Goal: Task Accomplishment & Management: Use online tool/utility

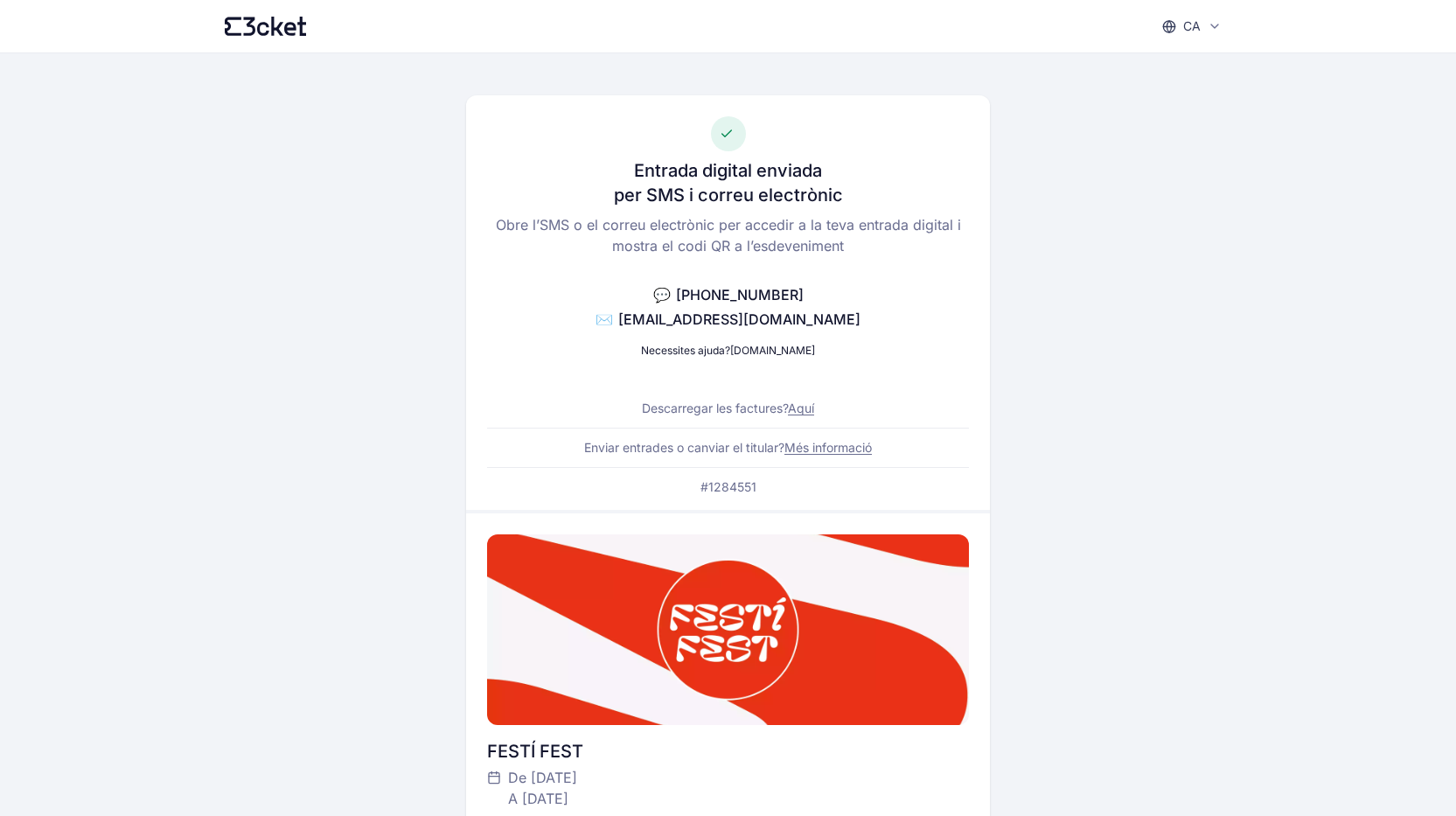
scroll to position [525, 0]
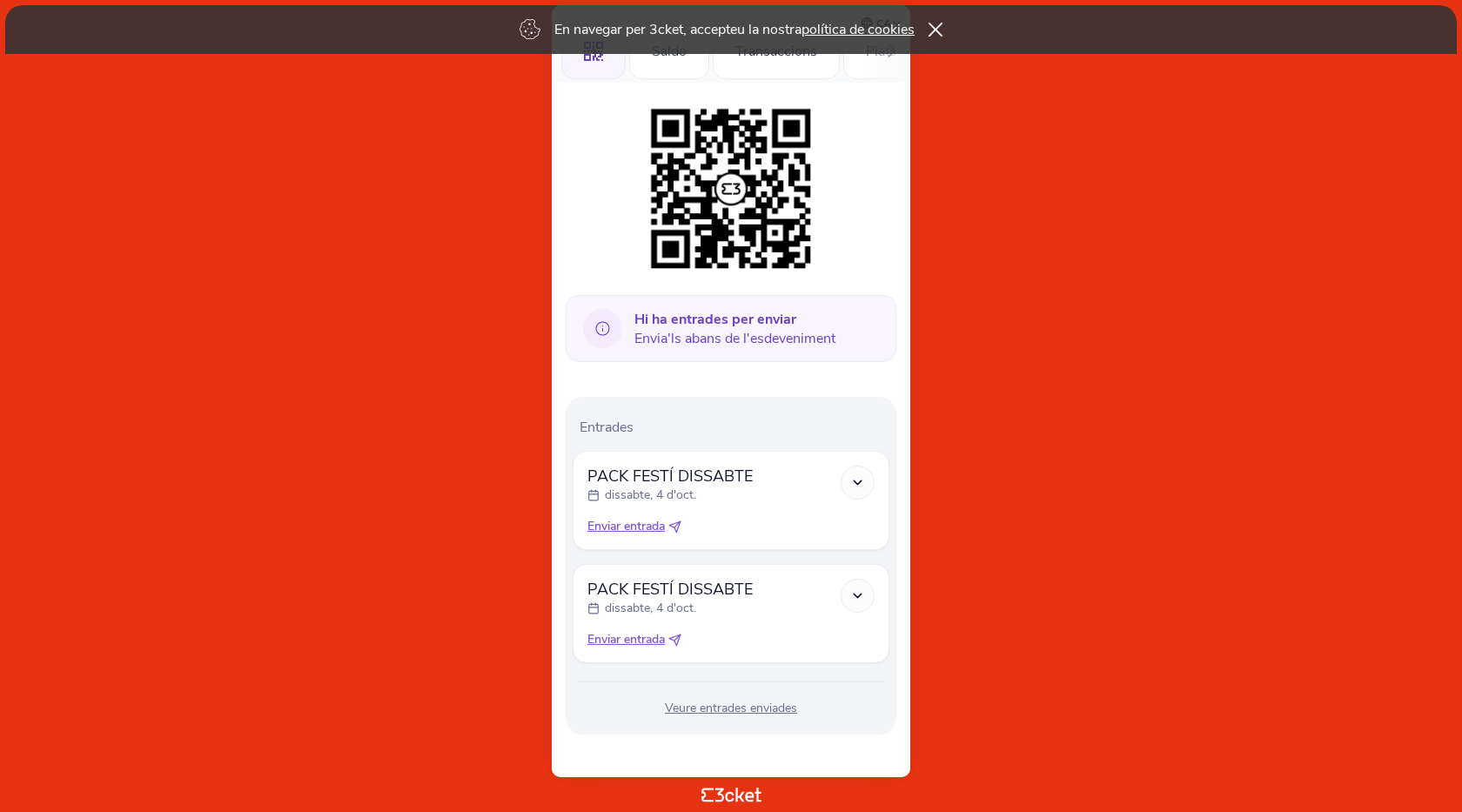
scroll to position [178, 0]
click at [861, 484] on icon at bounding box center [857, 481] width 15 height 15
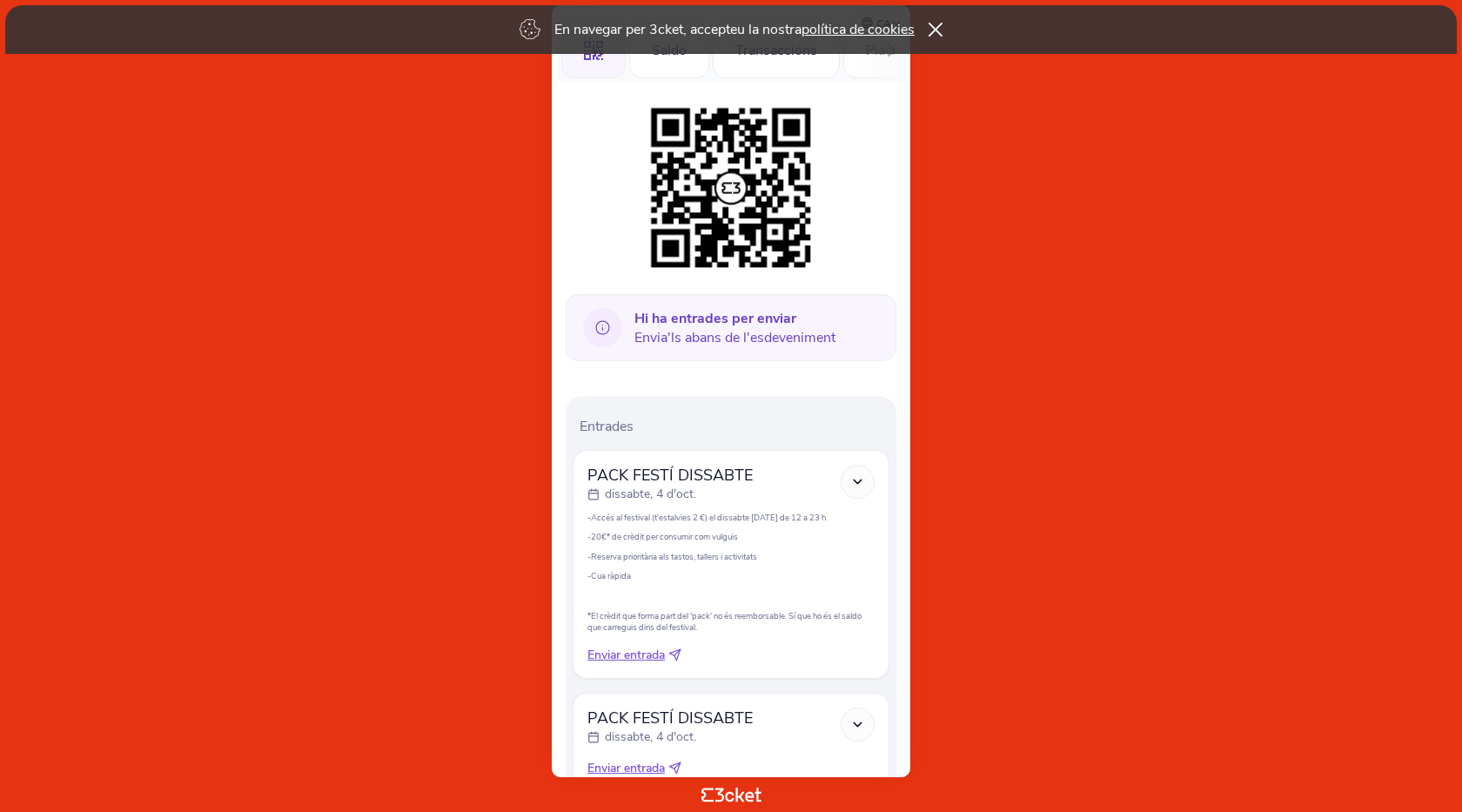
click at [705, 574] on p "-Cua ràpida" at bounding box center [731, 575] width 287 height 11
click at [697, 480] on span "PACK FESTÍ DISSABTE" at bounding box center [670, 476] width 165 height 21
click at [839, 590] on p at bounding box center [731, 595] width 287 height 11
click at [856, 485] on icon at bounding box center [857, 481] width 15 height 15
click at [681, 657] on icon at bounding box center [674, 655] width 11 height 11
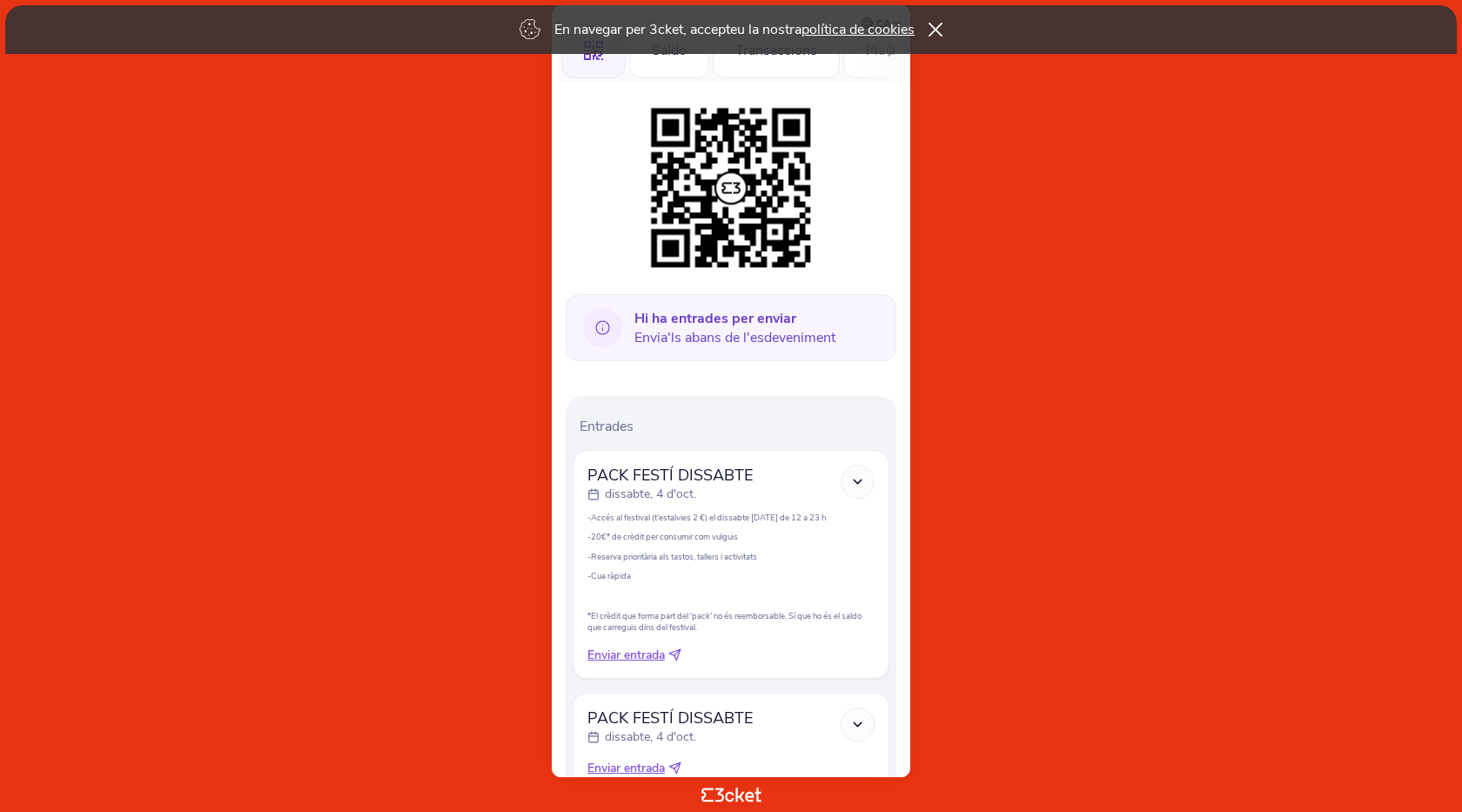
select select "34"
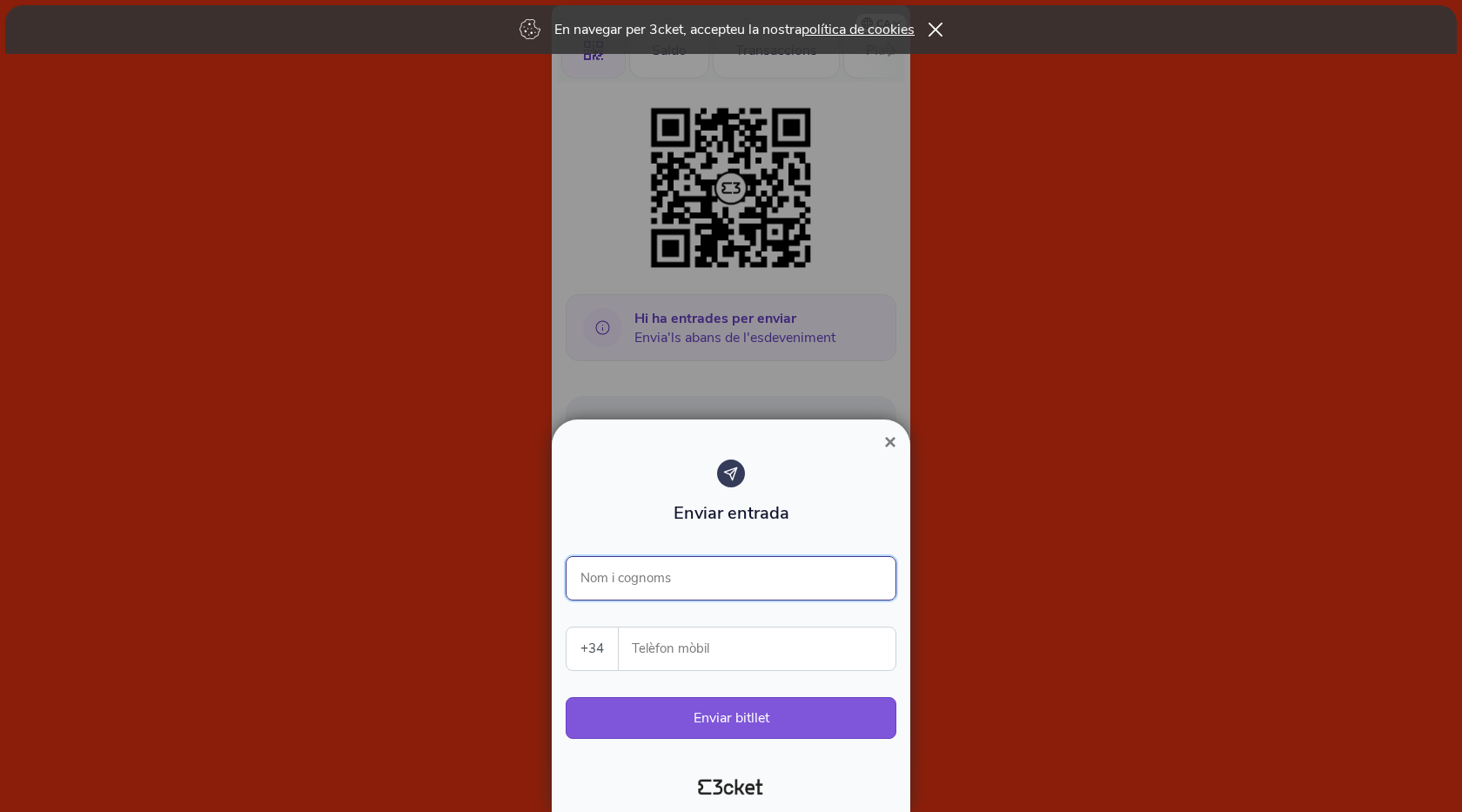
click at [611, 574] on input "Nom i cognoms" at bounding box center [731, 578] width 331 height 44
type input "Xavier Esparrach"
click at [670, 651] on input "Telèfon mòbil" at bounding box center [765, 649] width 263 height 42
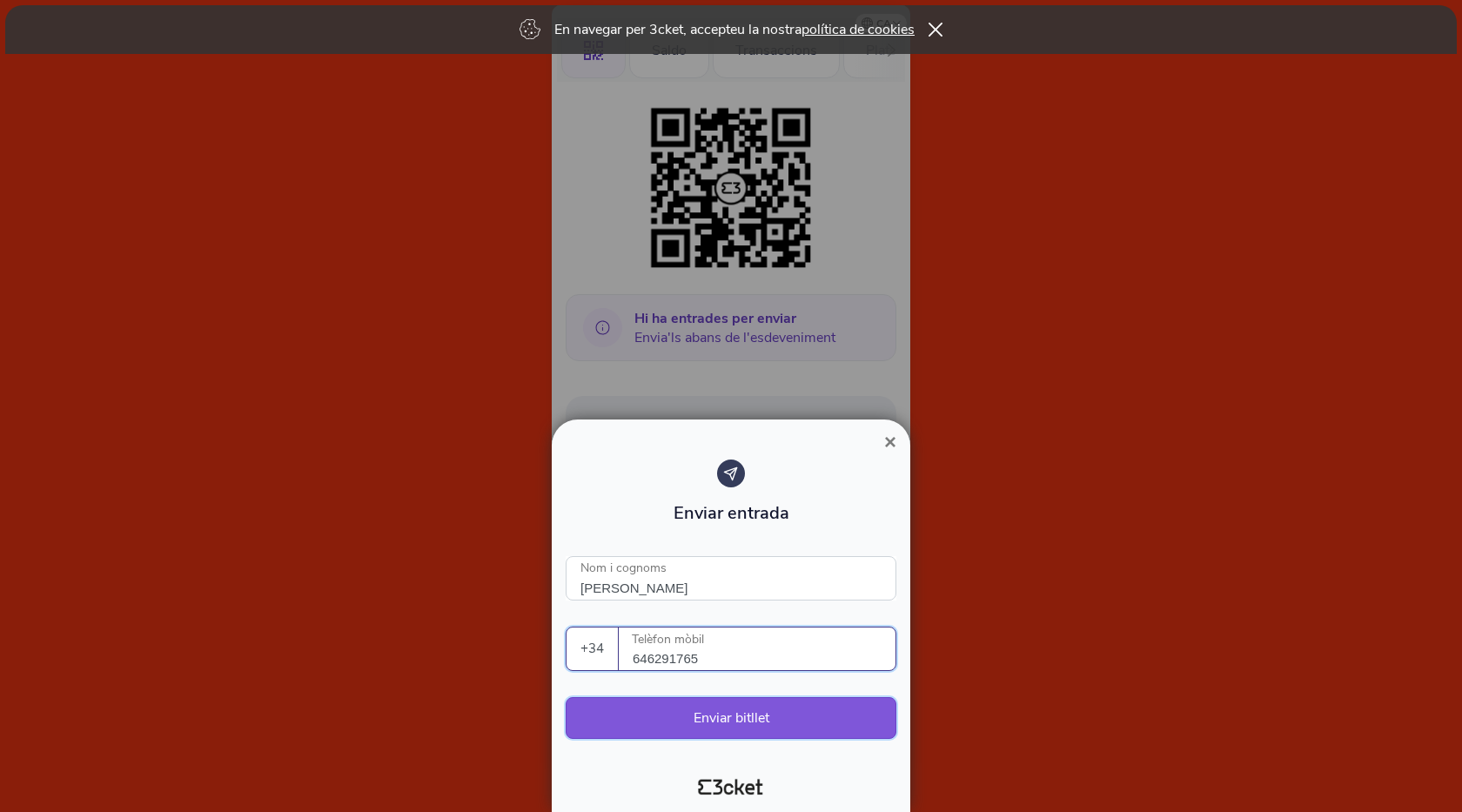
type input "646291765"
click at [738, 718] on button "Enviar bitllet" at bounding box center [731, 718] width 331 height 41
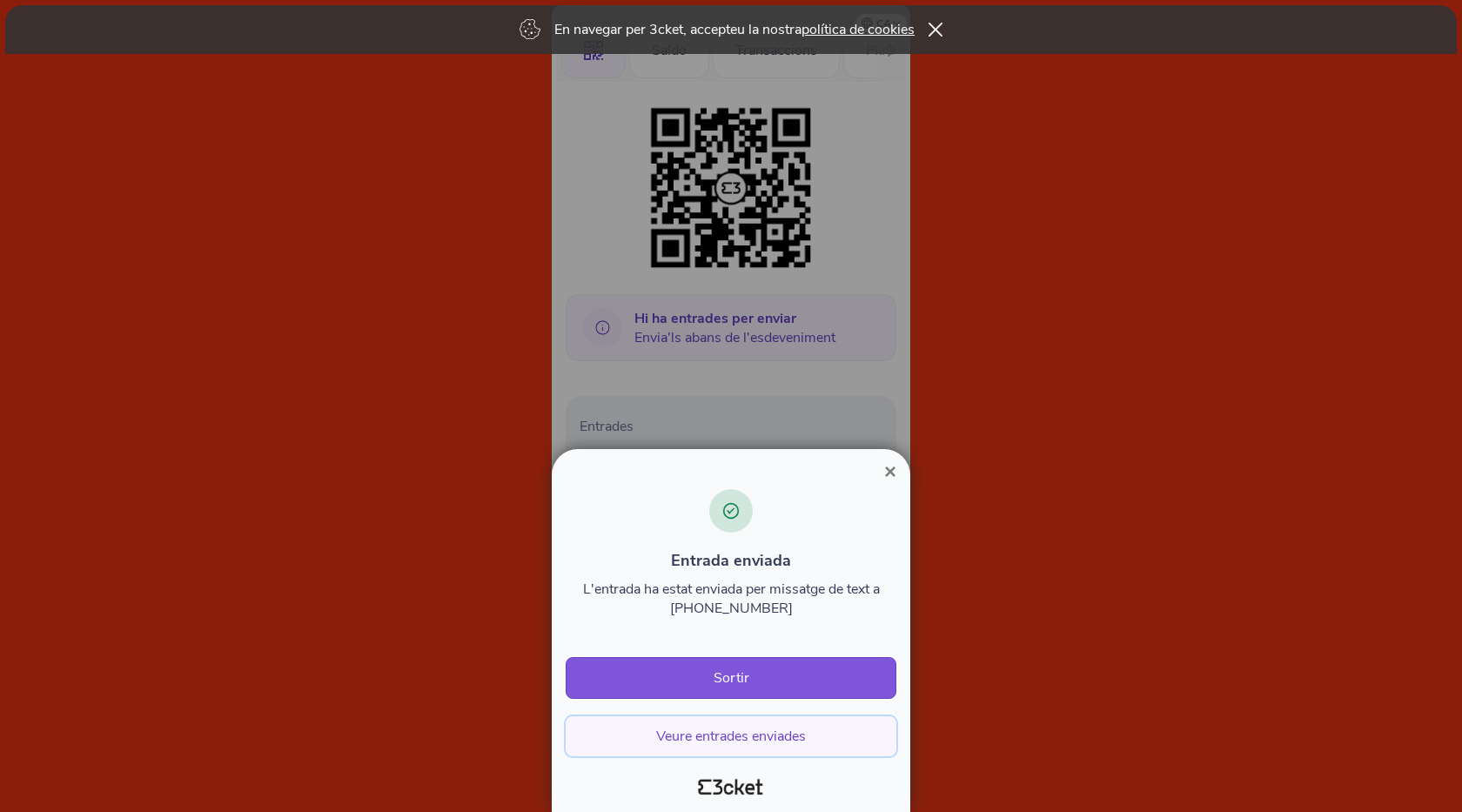
click at [757, 734] on button "Veure entrades enviades" at bounding box center [731, 735] width 331 height 40
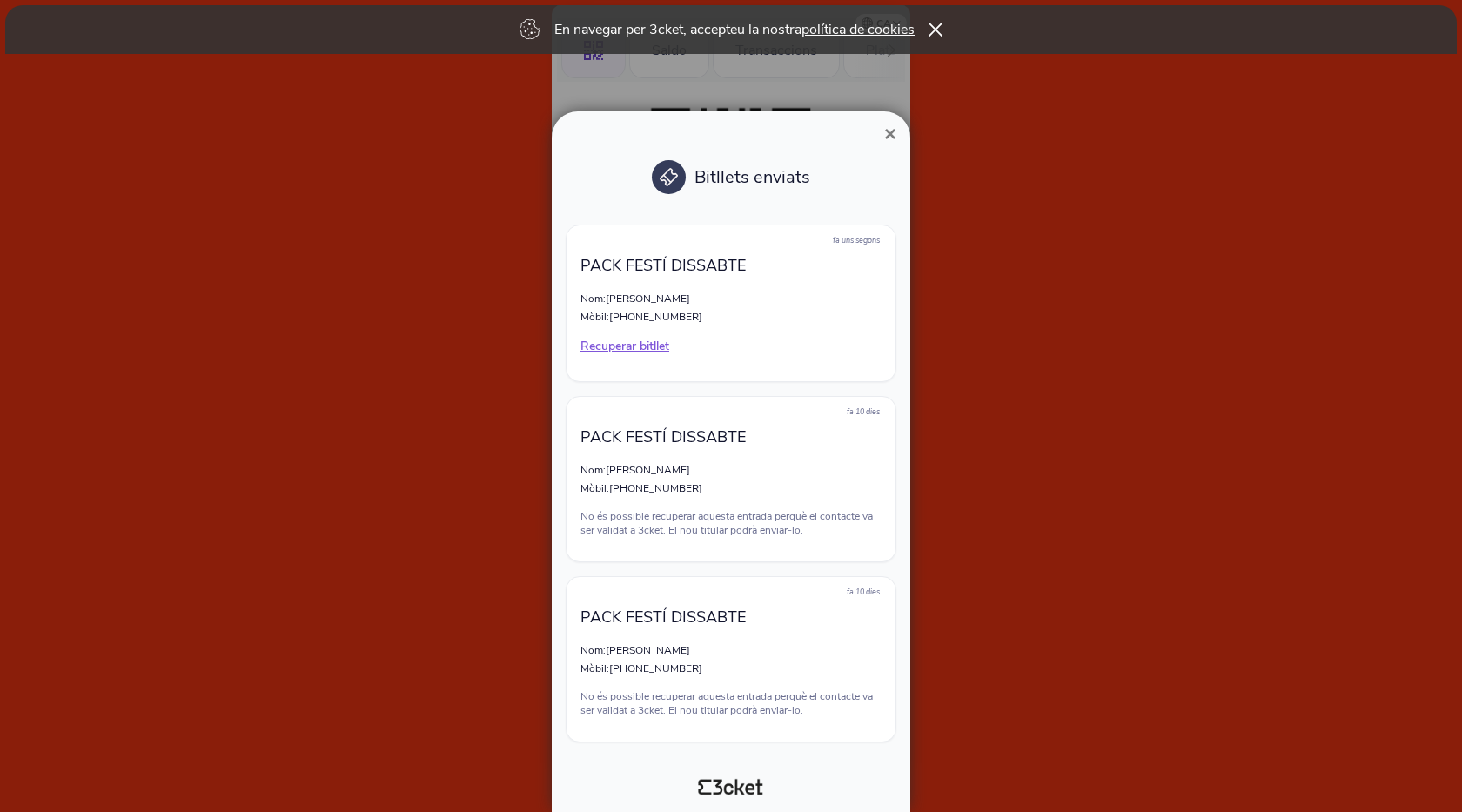
click at [893, 132] on span "×" at bounding box center [891, 133] width 12 height 24
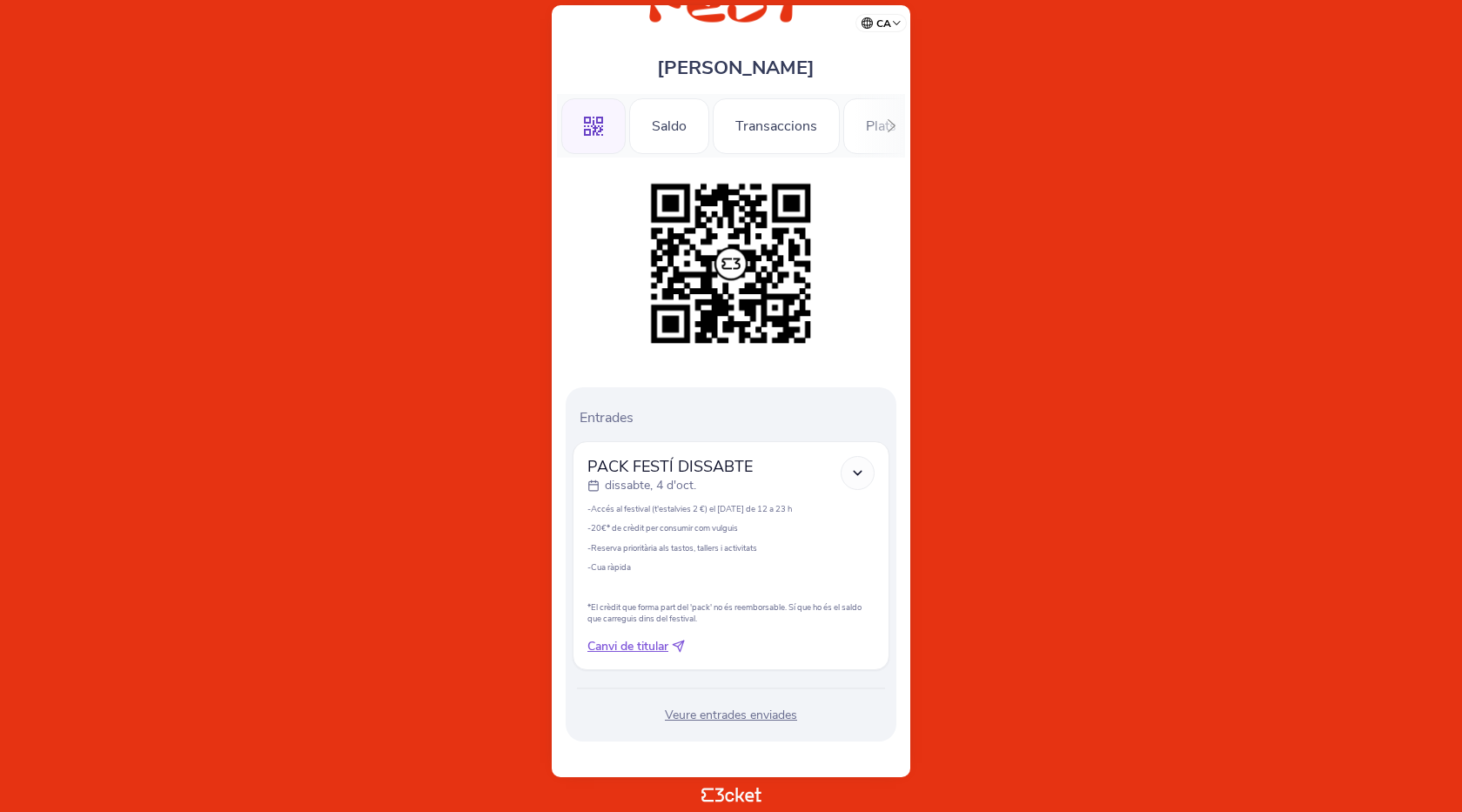
scroll to position [110, 0]
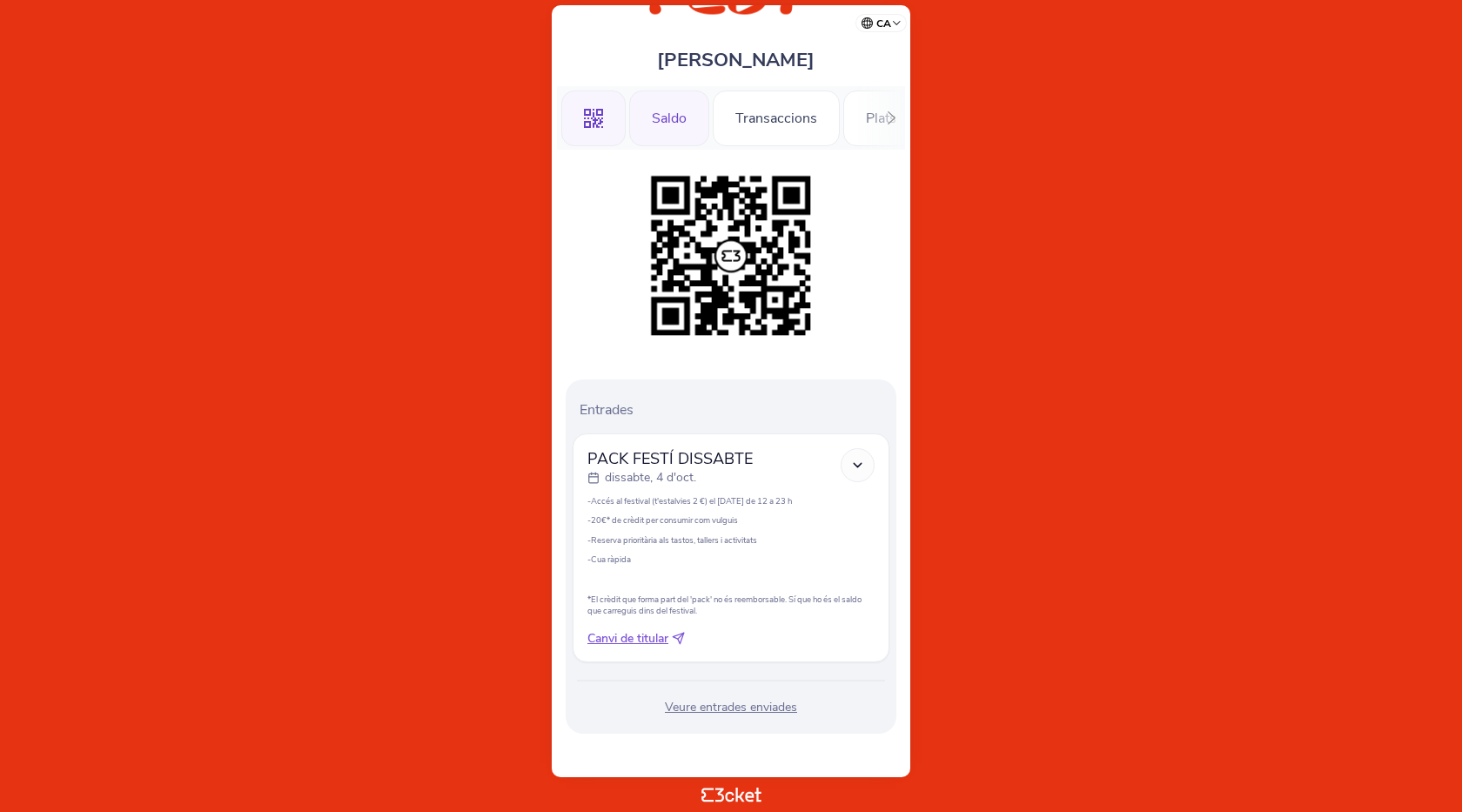
click at [691, 121] on div "Saldo" at bounding box center [669, 118] width 80 height 56
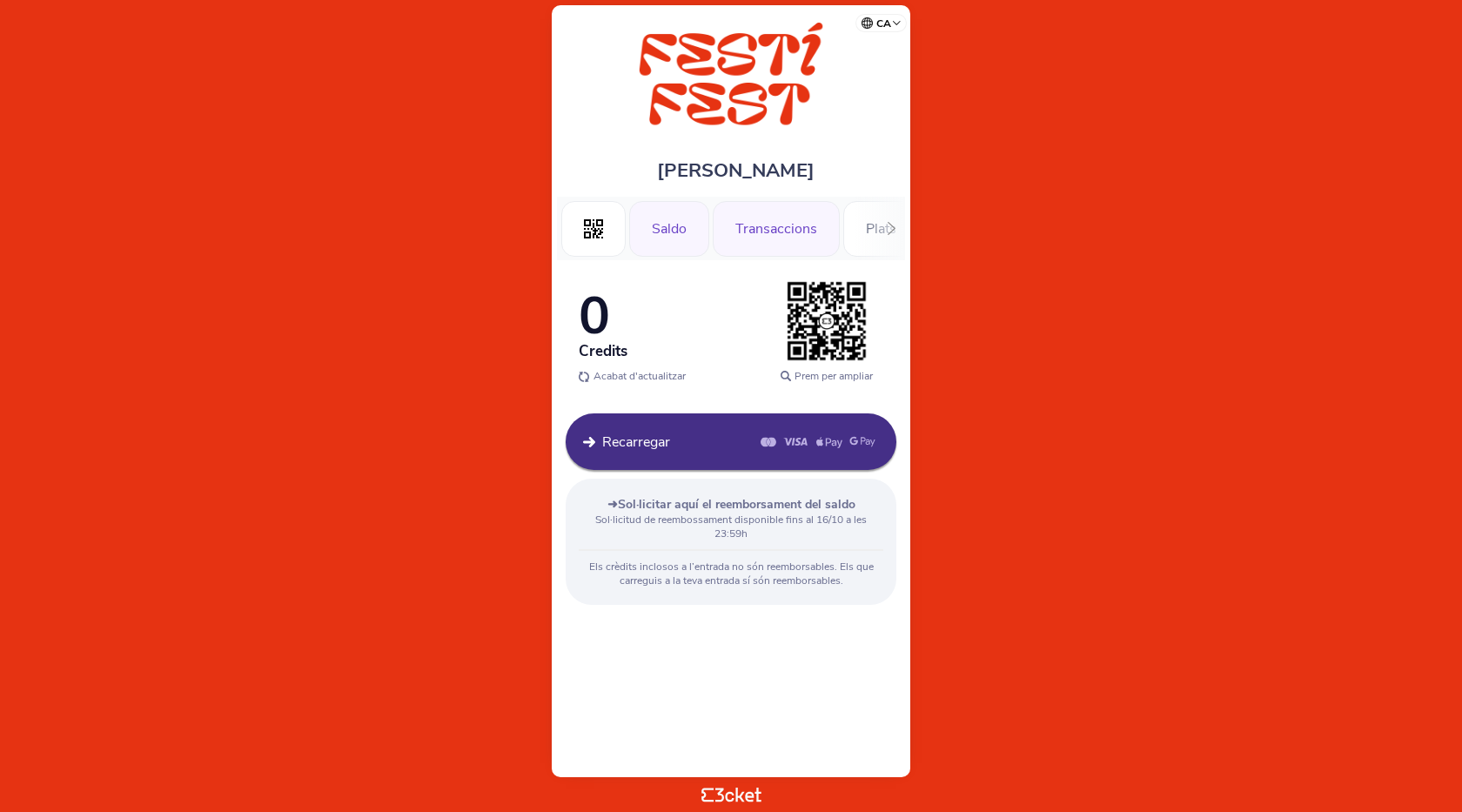
click at [788, 220] on div "Transaccions" at bounding box center [777, 229] width 127 height 56
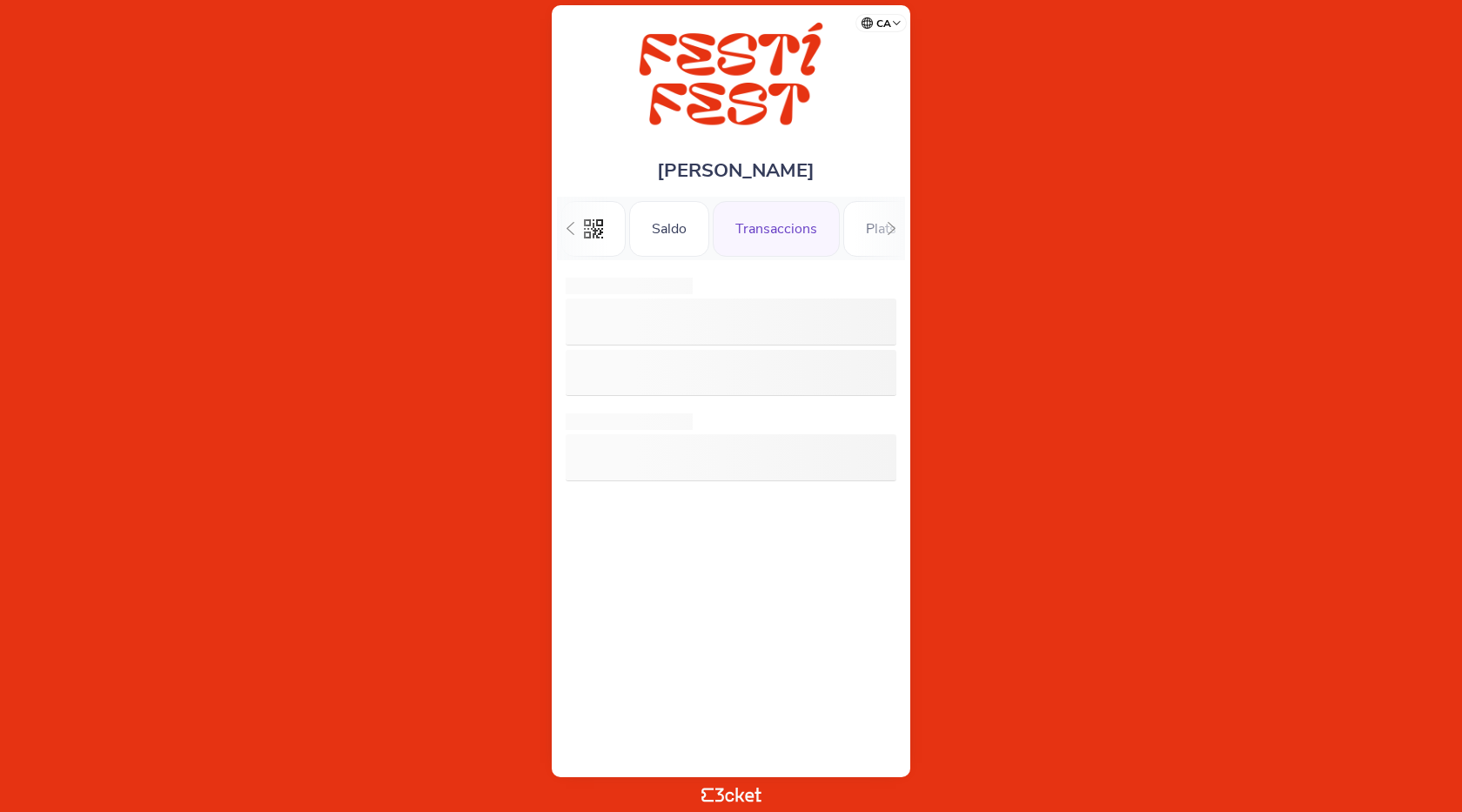
scroll to position [0, 45]
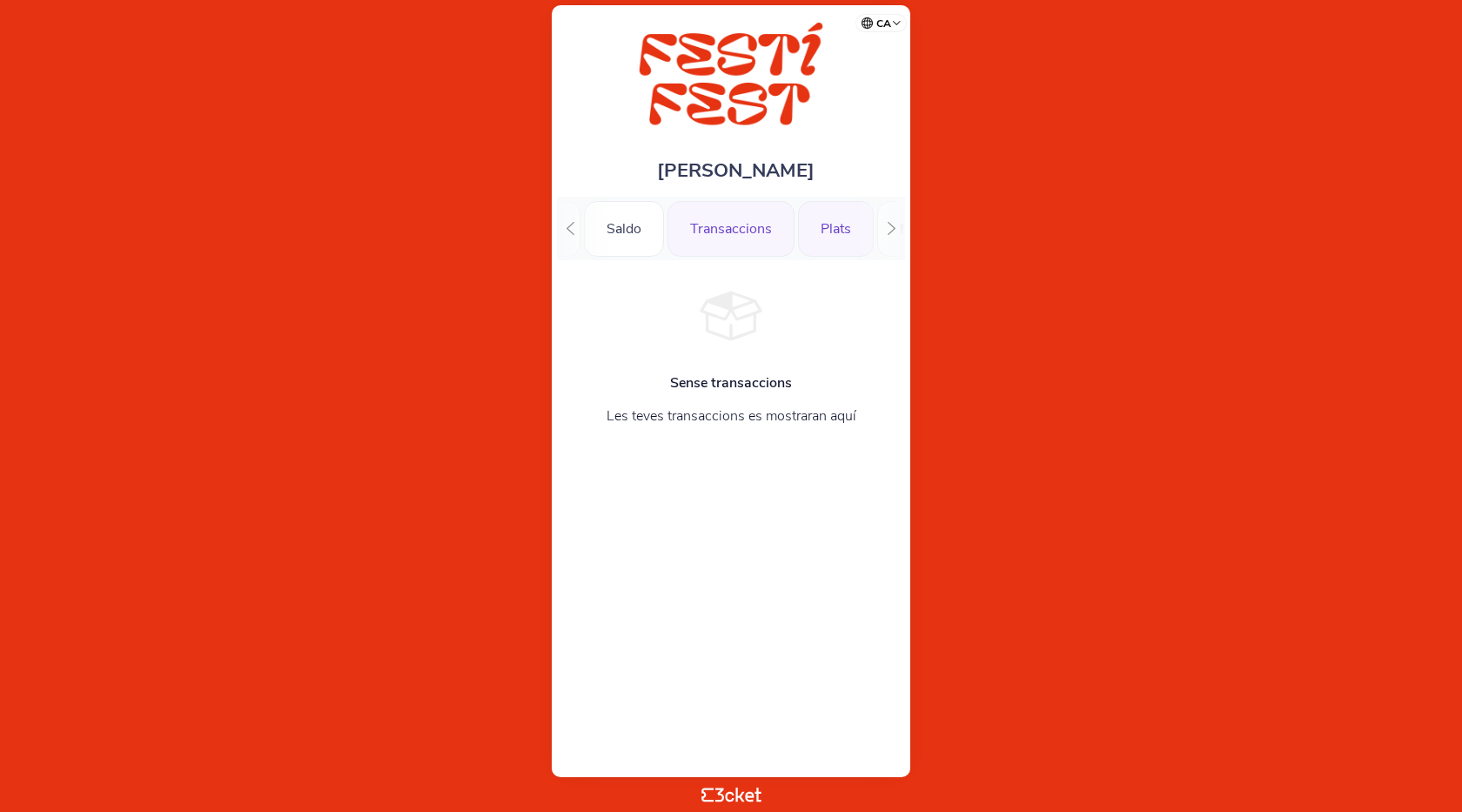
click at [837, 231] on div "Plats" at bounding box center [836, 229] width 76 height 56
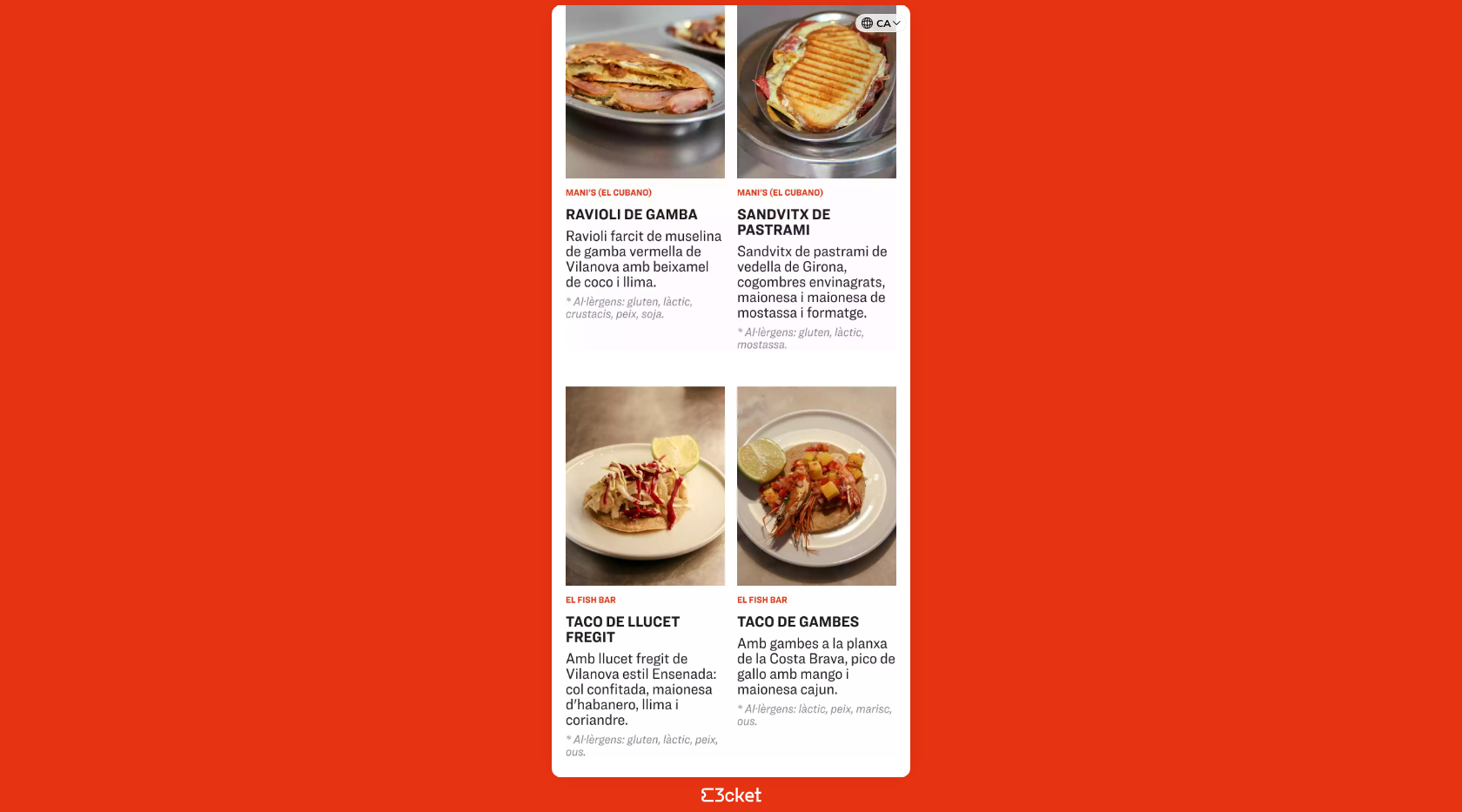
scroll to position [2523, 0]
click at [1346, 162] on body "ca Português (Portugal) English Español Catalan Français rosamaria puig .st0{fi…" at bounding box center [731, 406] width 1449 height 798
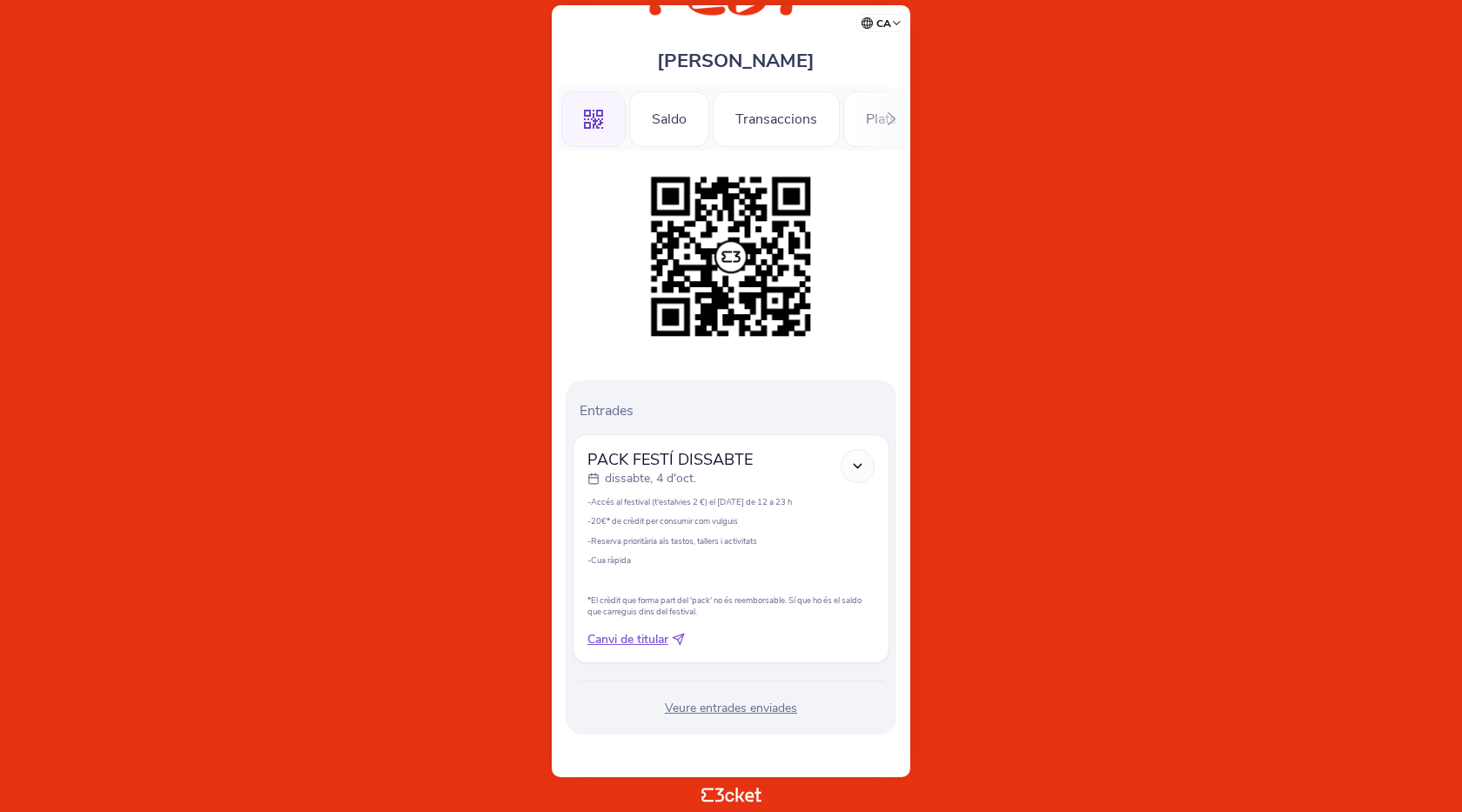
scroll to position [110, 0]
click at [859, 463] on icon at bounding box center [857, 465] width 15 height 15
click at [597, 415] on p "Entrades" at bounding box center [735, 410] width 310 height 19
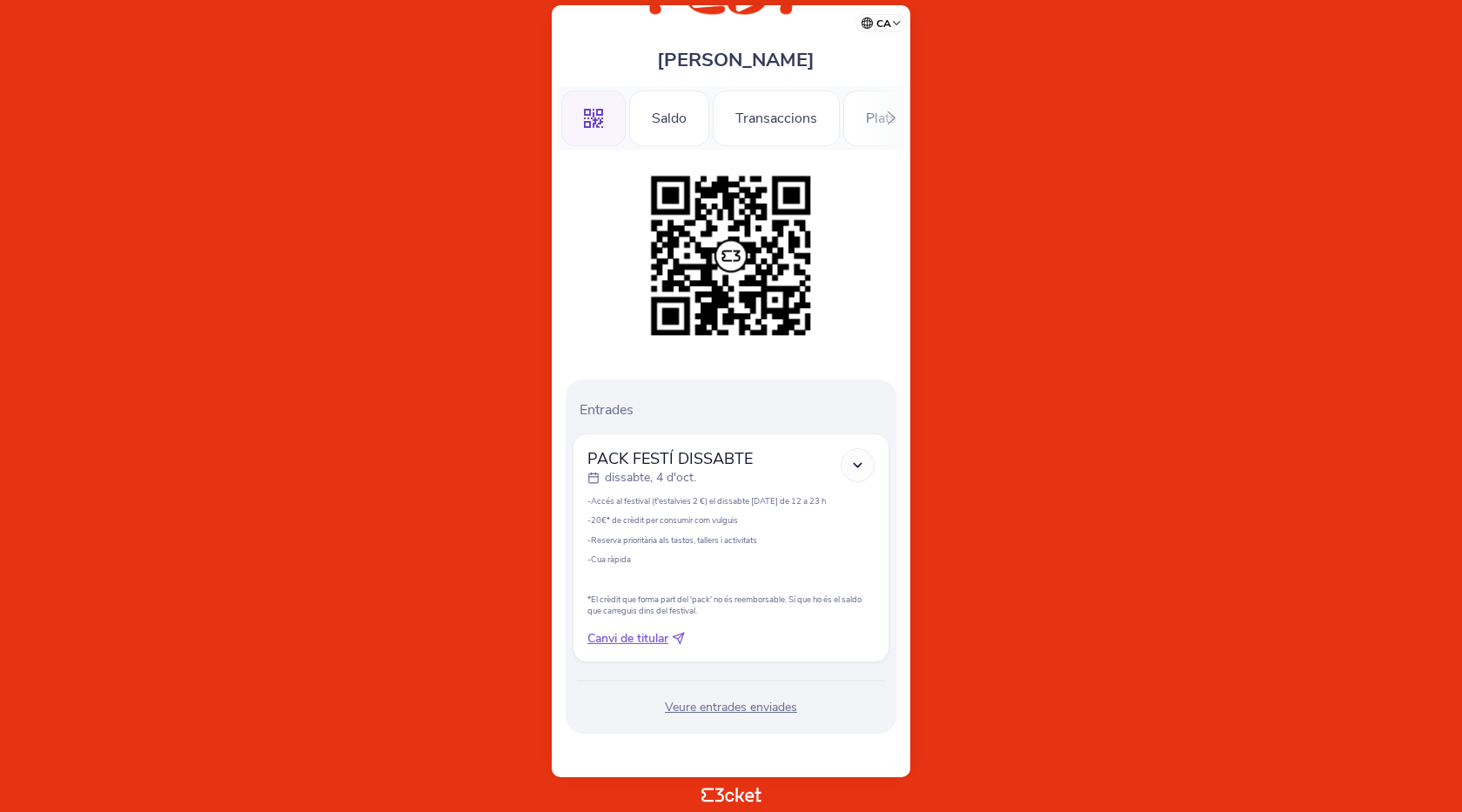
click at [652, 643] on span "Canvi de titular" at bounding box center [629, 639] width 81 height 18
select select "34"
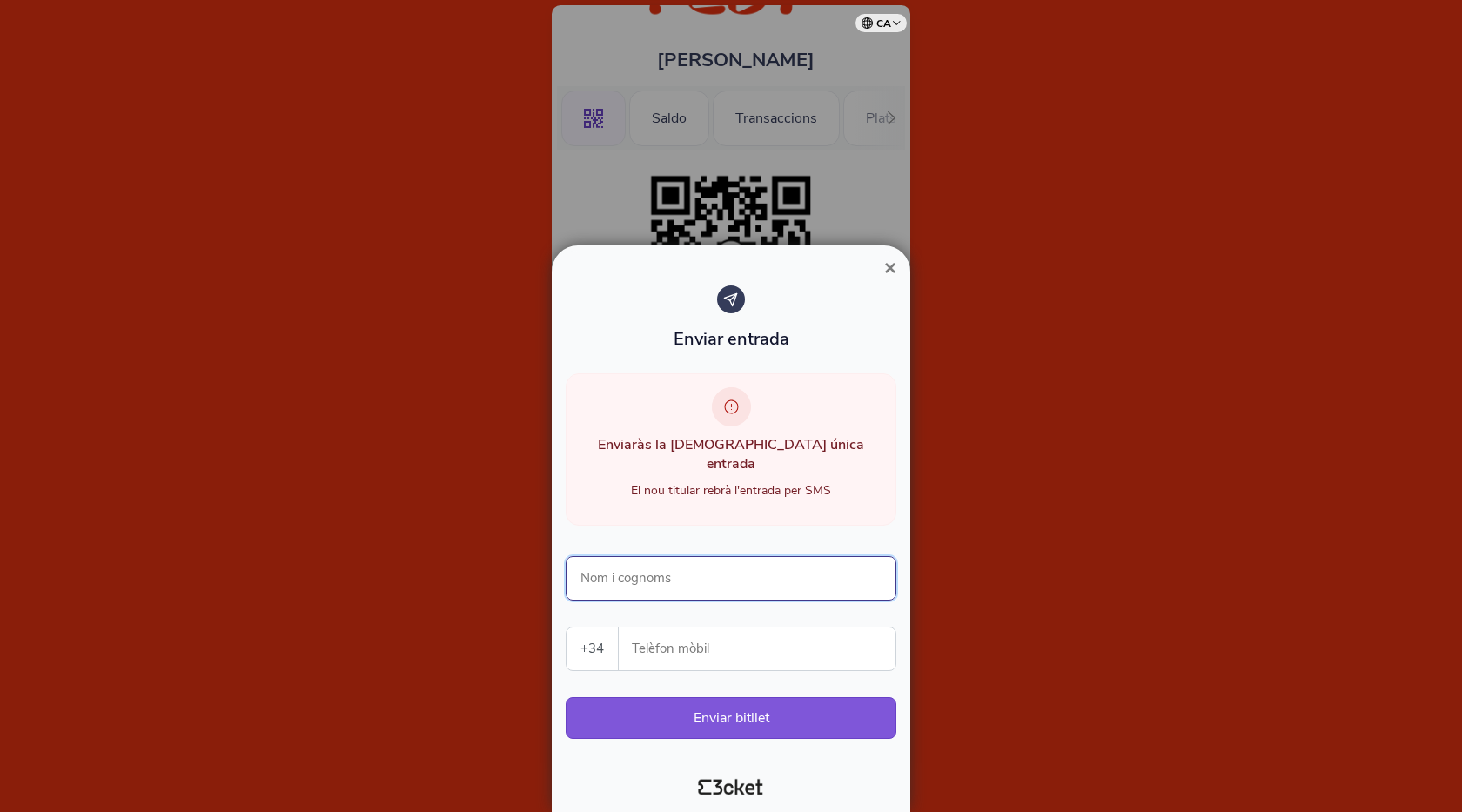
click at [673, 576] on input "Nom i cognoms" at bounding box center [731, 578] width 331 height 44
type input "[PERSON_NAME]"
click at [698, 650] on input "Telèfon mòbil" at bounding box center [765, 649] width 263 height 42
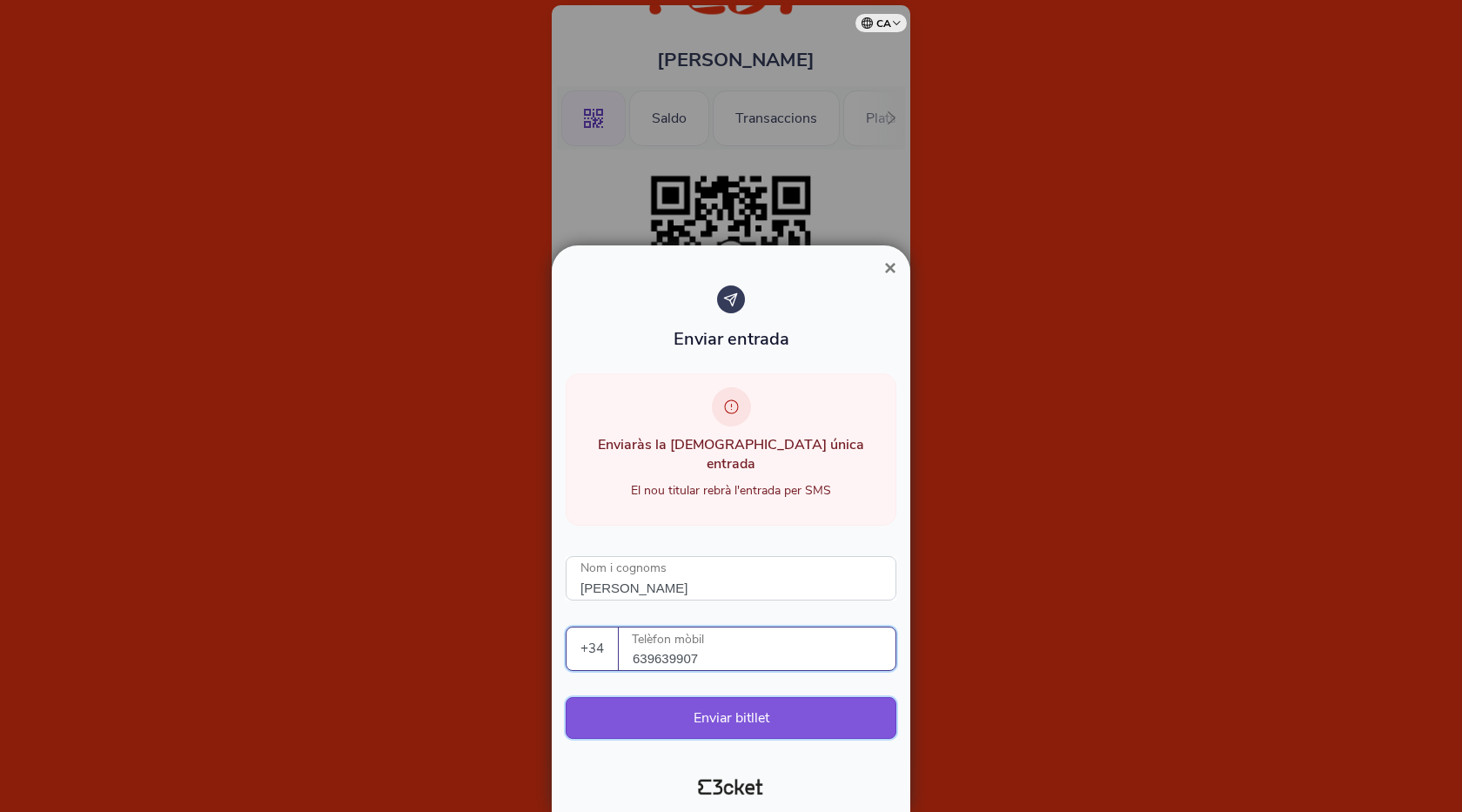
type input "639639907"
click at [744, 716] on button "Enviar bitllet" at bounding box center [731, 718] width 331 height 41
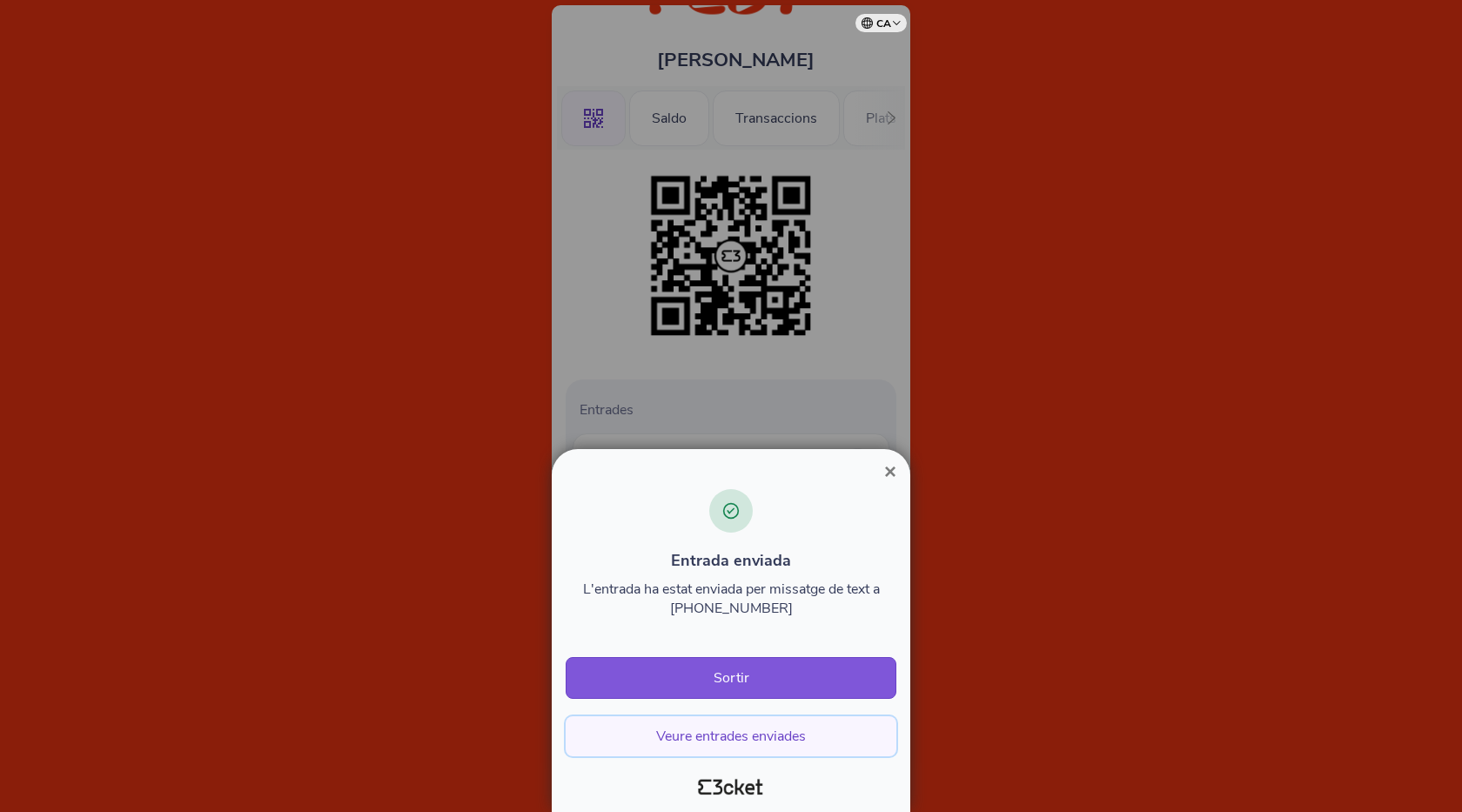
click at [749, 736] on button "Veure entrades enviades" at bounding box center [731, 735] width 331 height 40
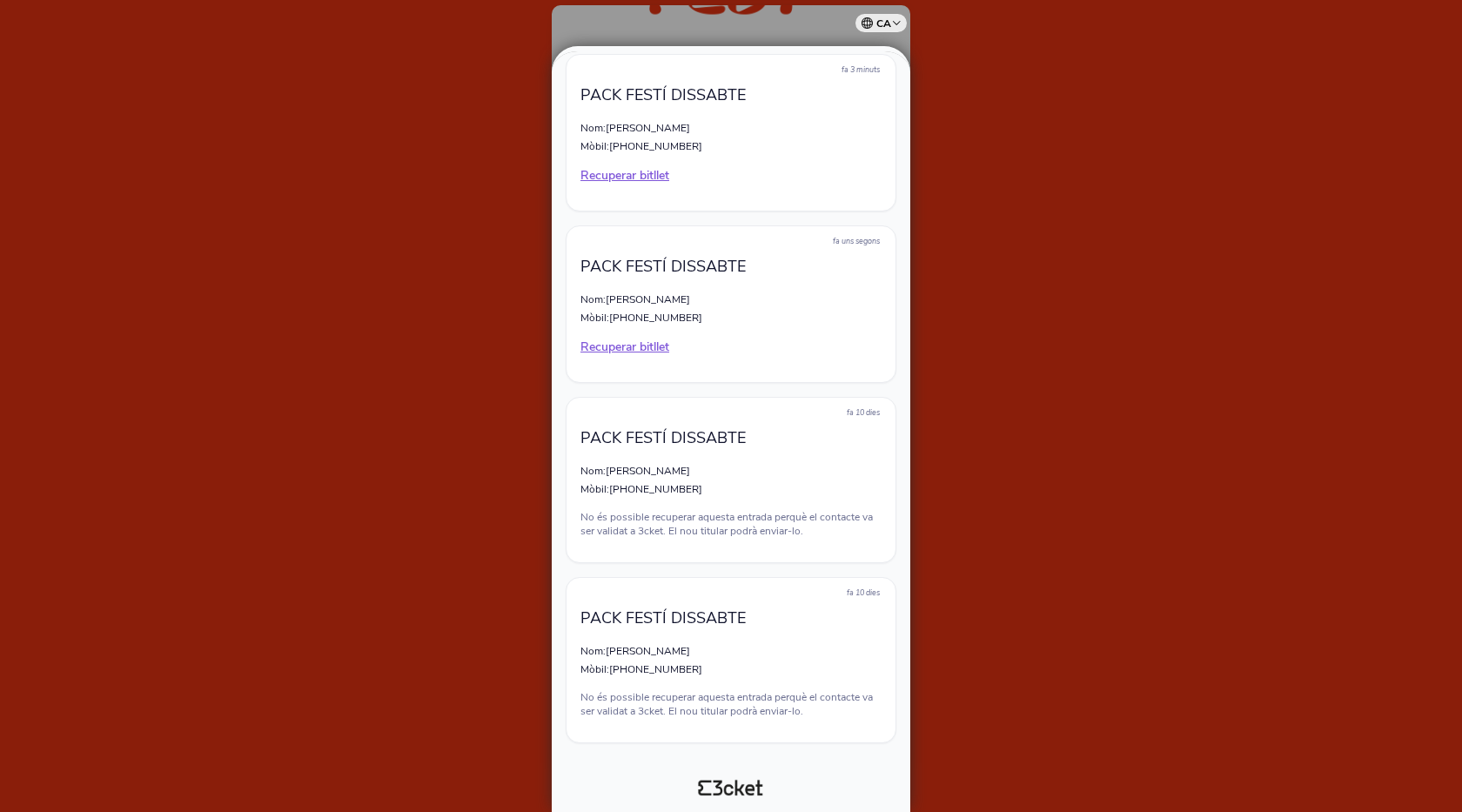
scroll to position [106, 0]
